Goal: Task Accomplishment & Management: Manage account settings

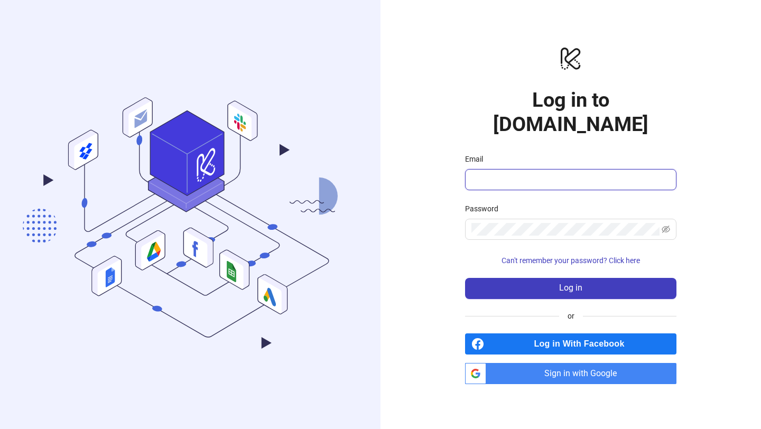
click at [518, 173] on input "Email" at bounding box center [569, 179] width 196 height 13
click at [502, 176] on span at bounding box center [570, 179] width 211 height 21
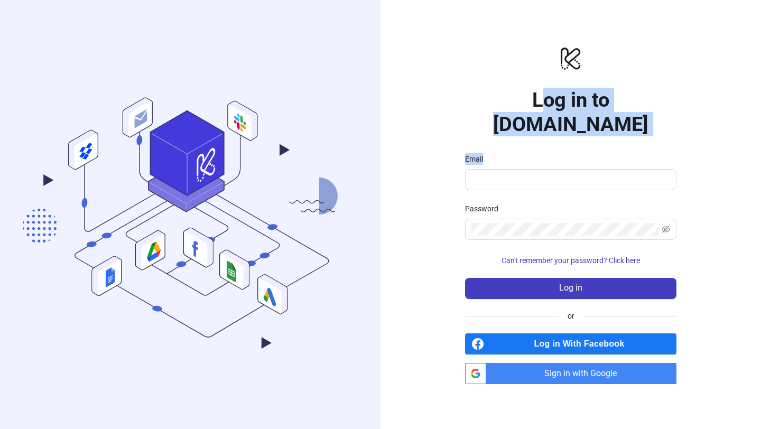
drag, startPoint x: 505, startPoint y: 157, endPoint x: 495, endPoint y: 121, distance: 37.2
click at [496, 121] on div "logo/logo-mobile Log in to [DOMAIN_NAME] Email Password Can't remember your pas…" at bounding box center [570, 214] width 211 height 339
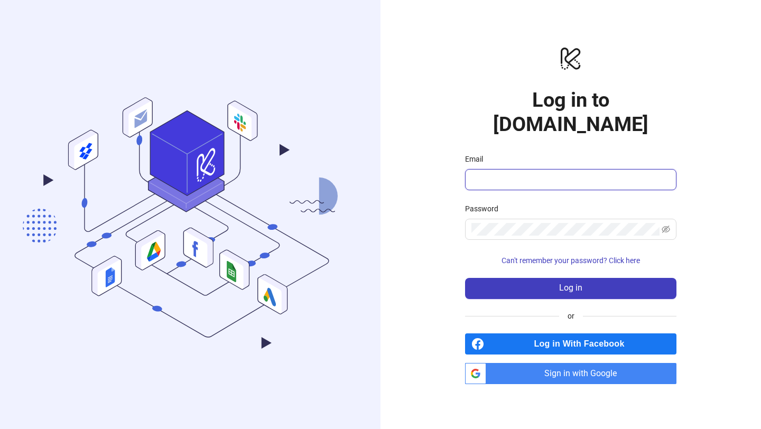
click at [542, 173] on input "Email" at bounding box center [569, 179] width 196 height 13
click at [432, 264] on div "logo/logo-mobile Log in to [DOMAIN_NAME] Email Password Can't remember your pas…" at bounding box center [570, 214] width 380 height 429
click at [530, 363] on span "Sign in with Google" at bounding box center [583, 373] width 186 height 21
click at [437, 157] on div "logo/logo-mobile Log in to [DOMAIN_NAME] Email Password Can't remember your pas…" at bounding box center [570, 214] width 380 height 429
click at [388, 196] on div "logo/logo-mobile Log in to [DOMAIN_NAME] Email Password Can't remember your pas…" at bounding box center [570, 214] width 380 height 429
